Goal: Task Accomplishment & Management: Use online tool/utility

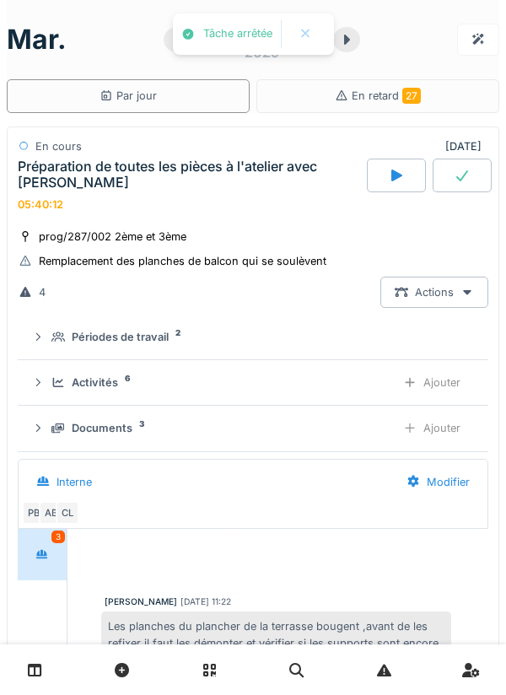
scroll to position [1149, 0]
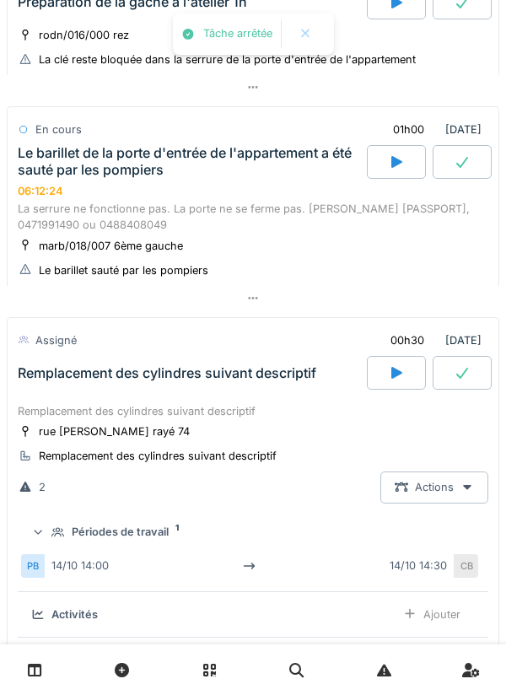
click at [312, 237] on div "marb/018/007 6ème gauche Le barillet sauté par les pompiers" at bounding box center [253, 258] width 471 height 42
click at [302, 201] on div "La serrure ne fonctionne pas. La porte ne se ferme pas. [PERSON_NAME] [PASSPORT…" at bounding box center [253, 217] width 471 height 32
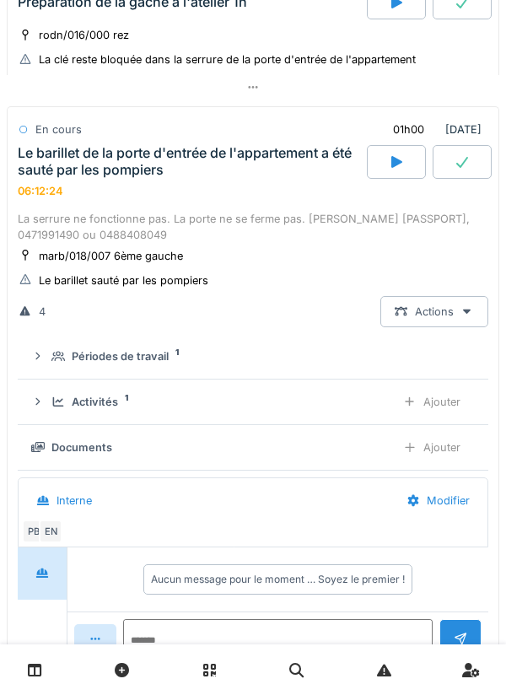
scroll to position [1177, 0]
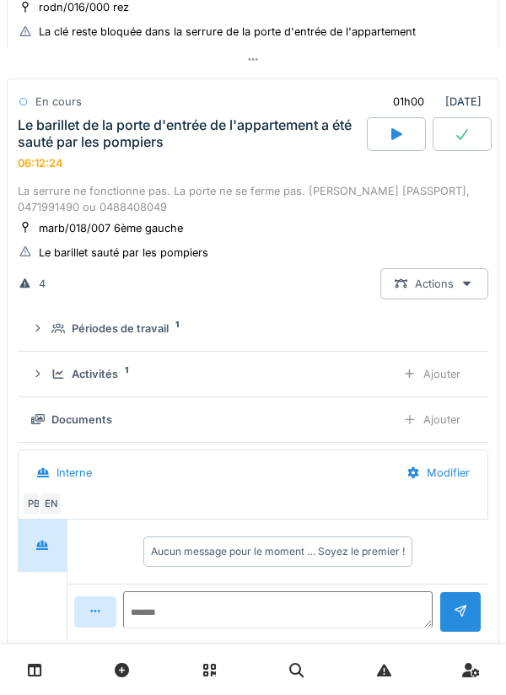
click at [429, 365] on div "Ajouter" at bounding box center [432, 374] width 86 height 31
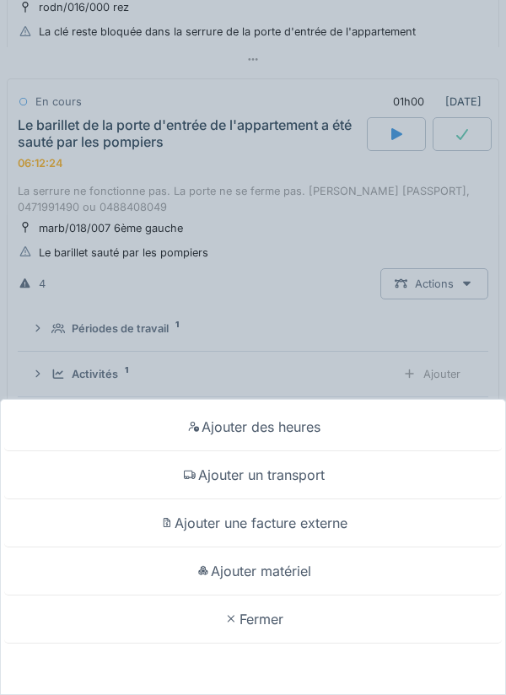
click at [298, 570] on div "Ajouter matériel" at bounding box center [253, 572] width 498 height 48
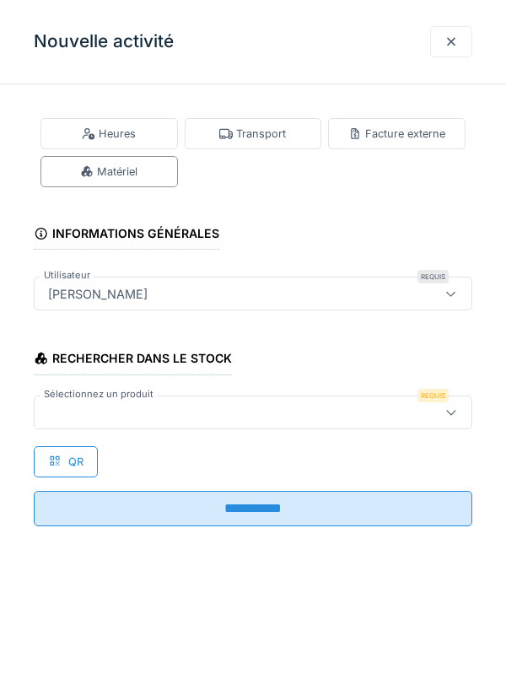
click at [270, 407] on div at bounding box center [225, 412] width 368 height 19
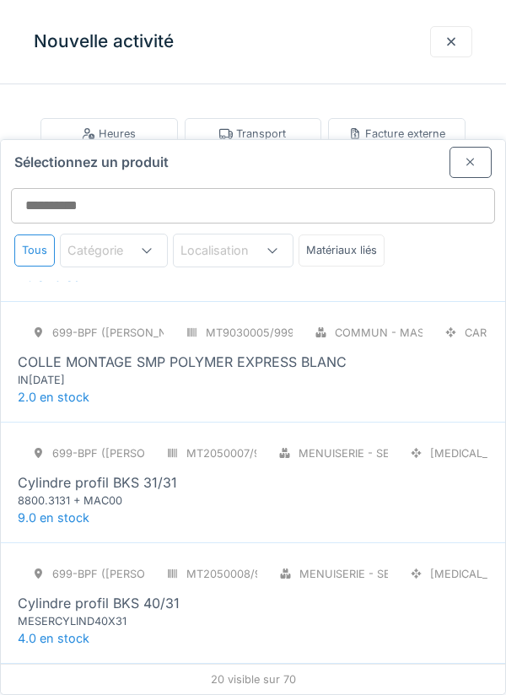
scroll to position [825, 0]
click at [280, 450] on div "699-BPF (PAUL) MT2050007/999/007 Menuiserie - Serrurerie [MEDICAL_DATA] Cylindr…" at bounding box center [253, 481] width 504 height 121
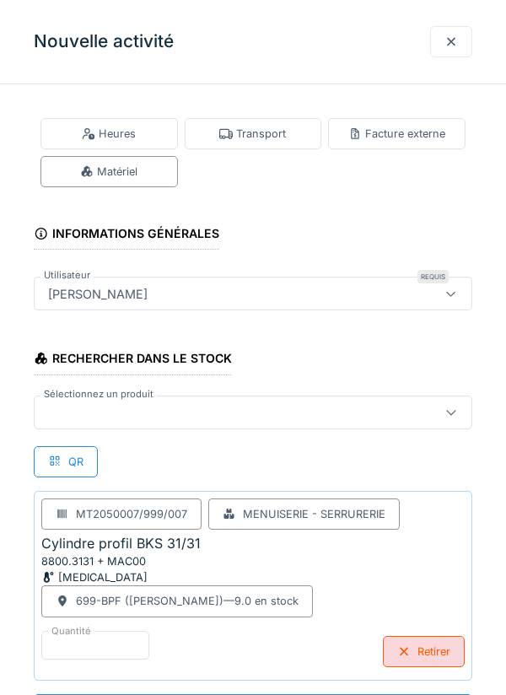
scroll to position [1, 0]
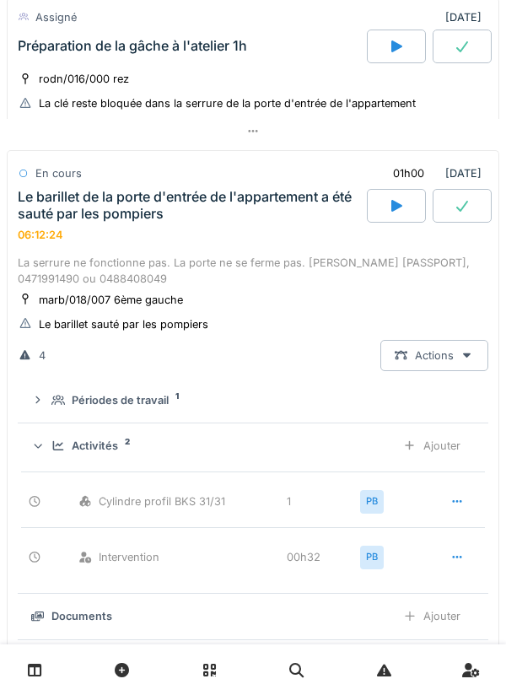
scroll to position [1103, 0]
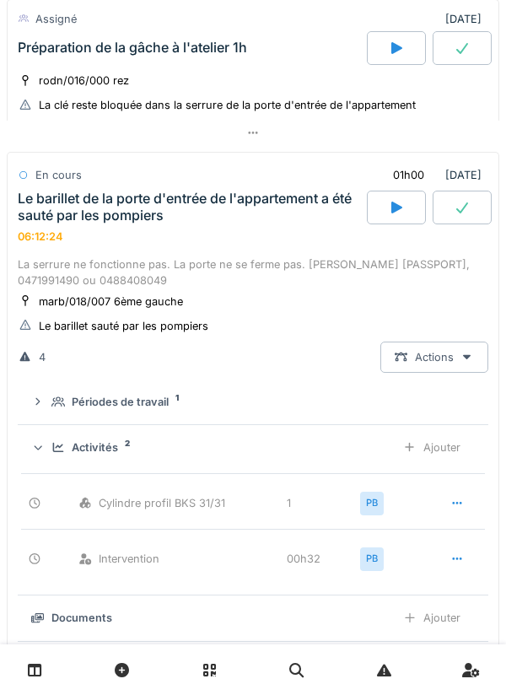
click at [427, 443] on div "Ajouter" at bounding box center [432, 447] width 86 height 31
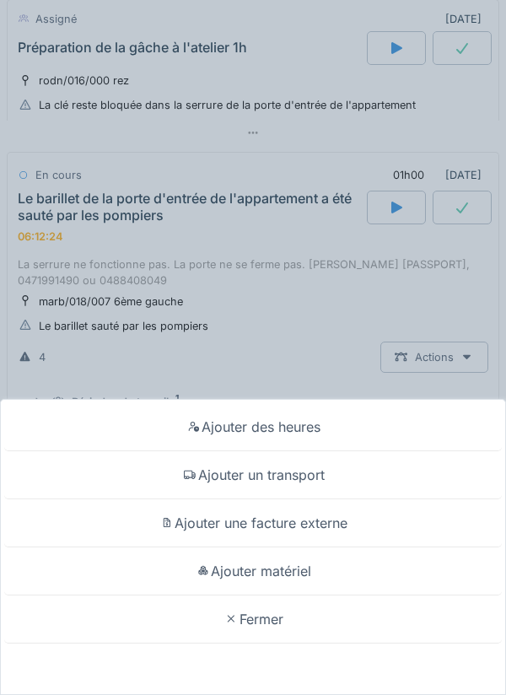
click at [302, 499] on div "Ajouter un transport" at bounding box center [253, 475] width 498 height 48
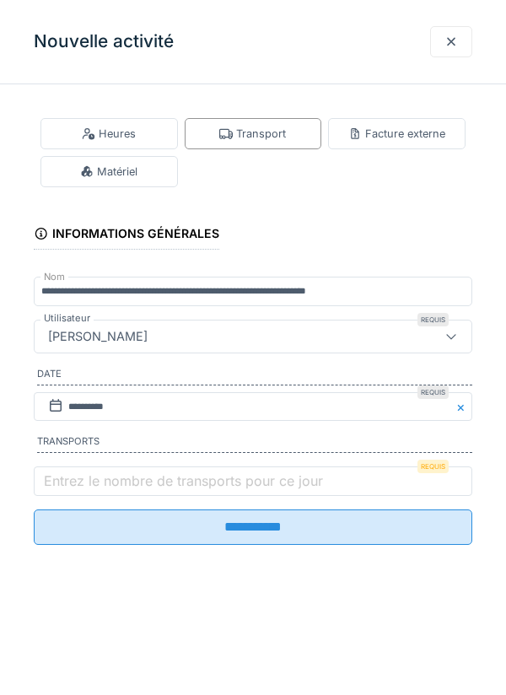
click at [210, 543] on input "**********" at bounding box center [253, 527] width 439 height 35
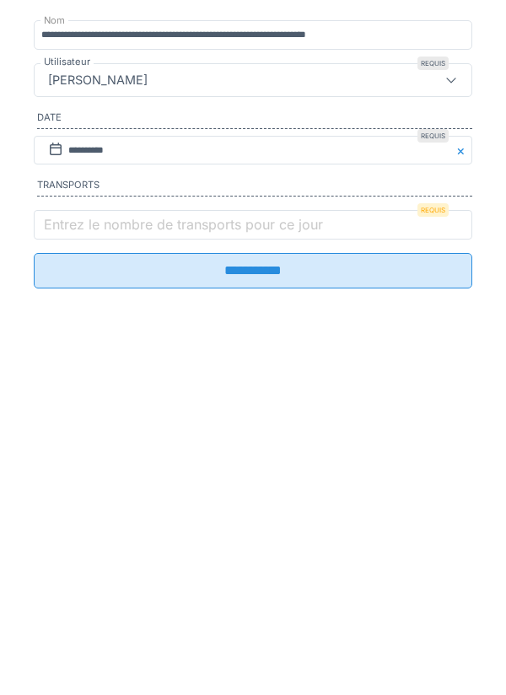
click at [260, 491] on label "Entrez le nombre de transports pour ce jour" at bounding box center [183, 481] width 286 height 20
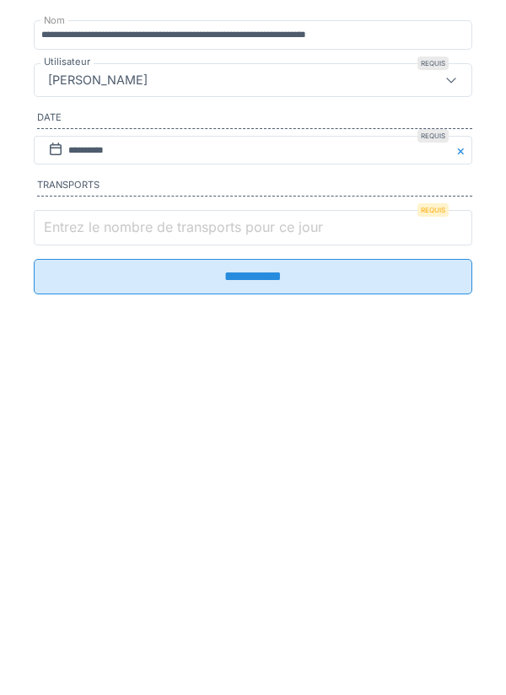
click at [260, 495] on input "Entrez le nombre de transports pour ce jour" at bounding box center [253, 484] width 439 height 35
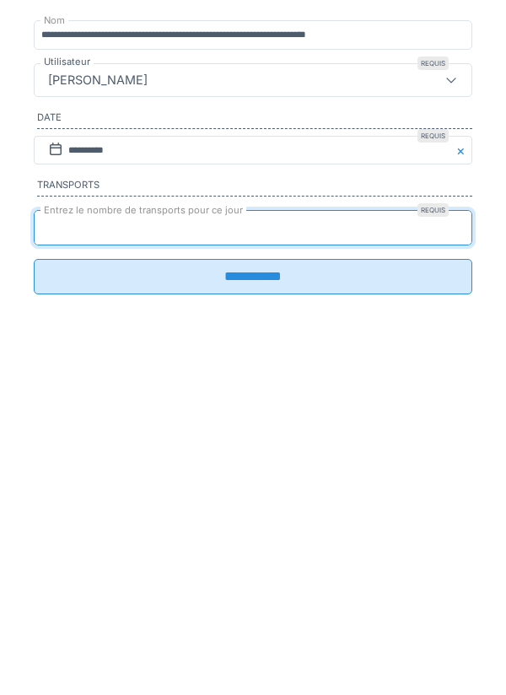
type input "*"
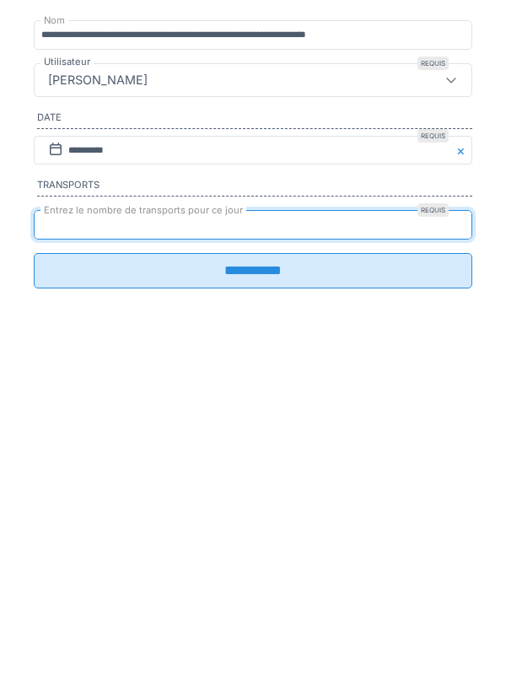
click at [242, 542] on input "**********" at bounding box center [253, 527] width 439 height 35
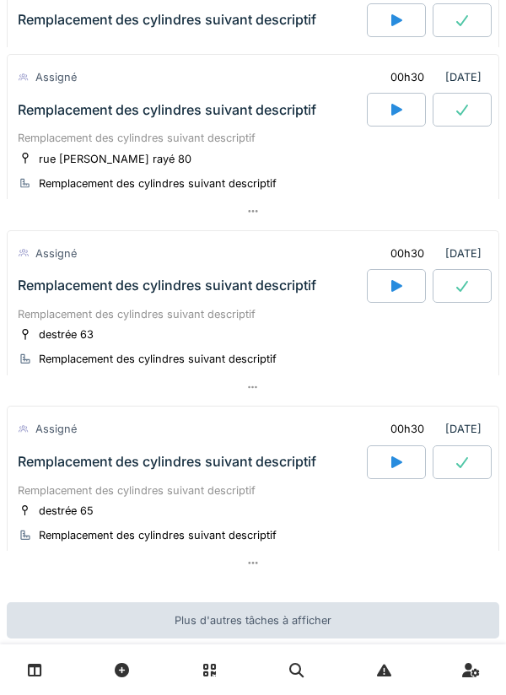
scroll to position [2394, 0]
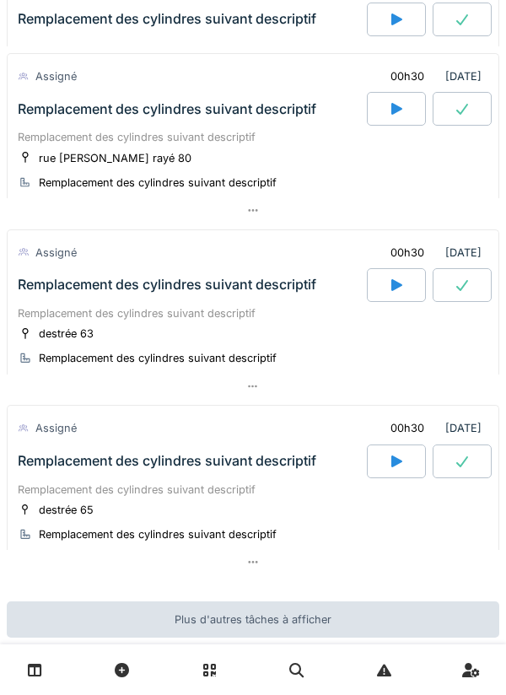
click at [386, 452] on div at bounding box center [396, 462] width 59 height 34
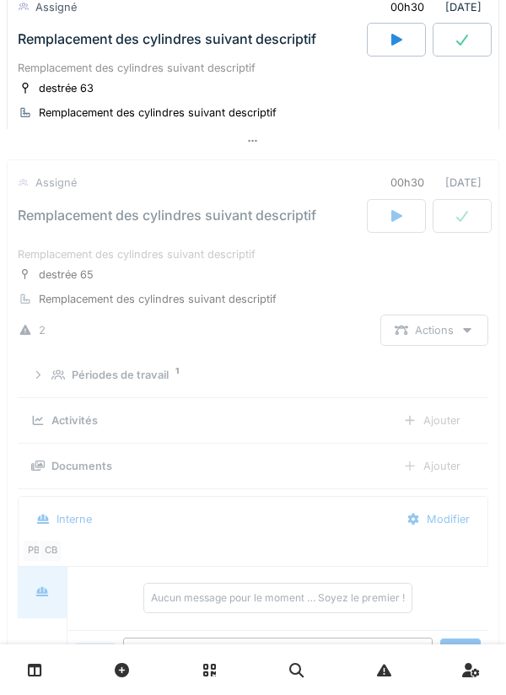
scroll to position [2708, 0]
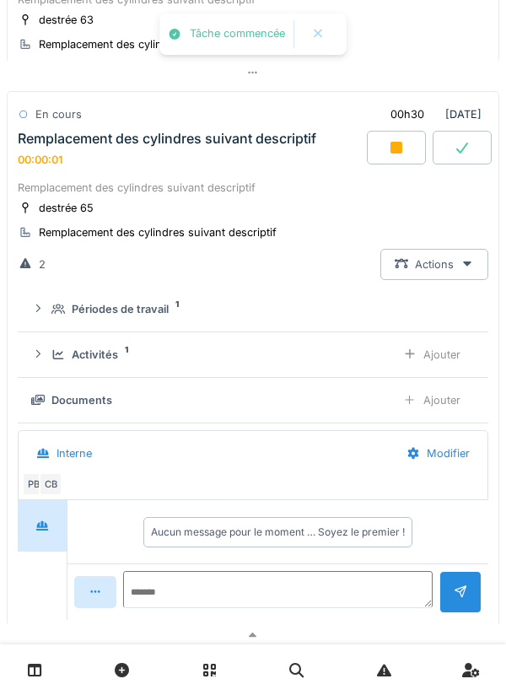
click at [9, 687] on div at bounding box center [253, 670] width 506 height 51
